Goal: Task Accomplishment & Management: Use online tool/utility

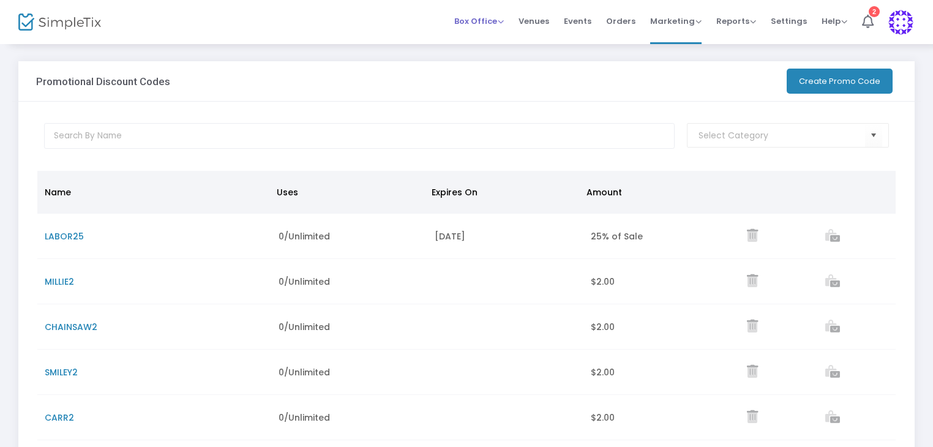
click at [504, 19] on span "Box Office" at bounding box center [479, 21] width 50 height 12
click at [500, 37] on li "Sell Tickets" at bounding box center [498, 41] width 88 height 24
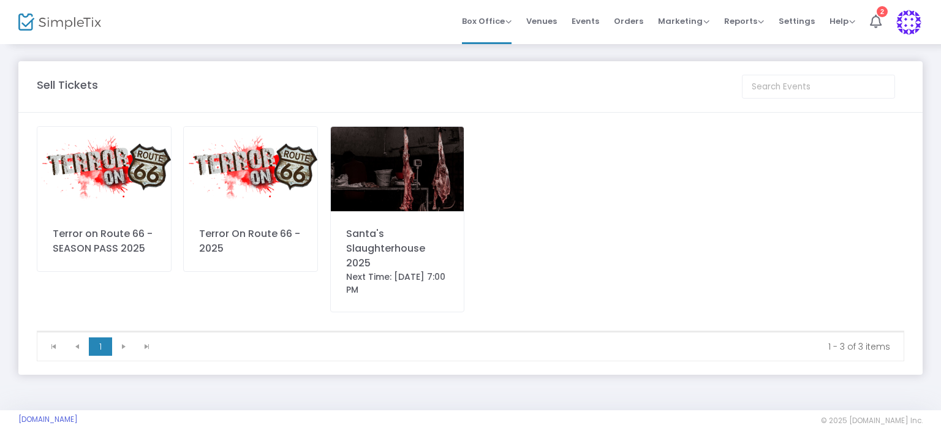
click at [241, 183] on img at bounding box center [251, 169] width 134 height 85
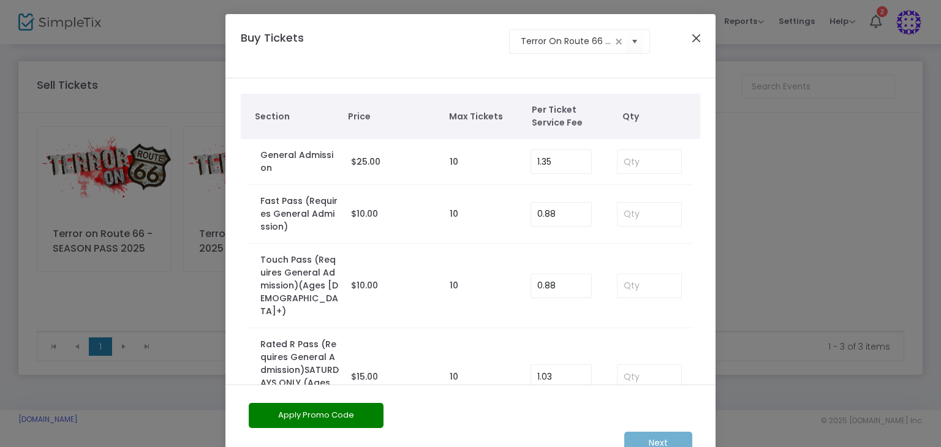
click at [698, 34] on button "Close" at bounding box center [696, 38] width 16 height 16
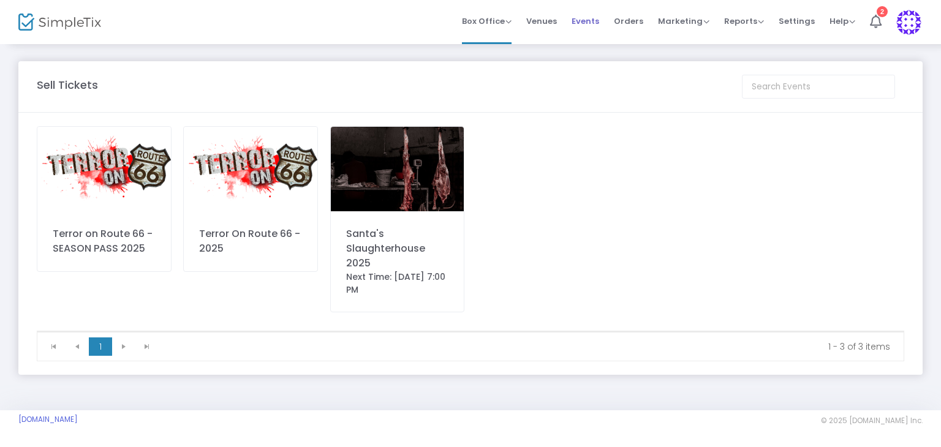
click at [586, 20] on span "Events" at bounding box center [585, 21] width 28 height 31
